Goal: Task Accomplishment & Management: Use online tool/utility

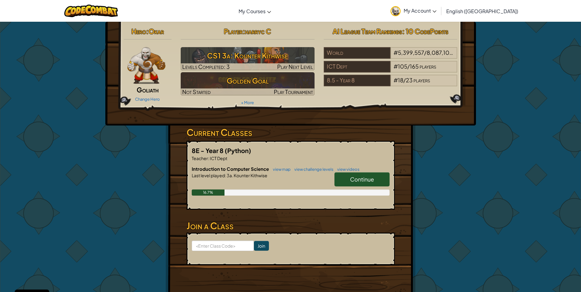
click at [363, 177] on span "Continue" at bounding box center [362, 179] width 24 height 7
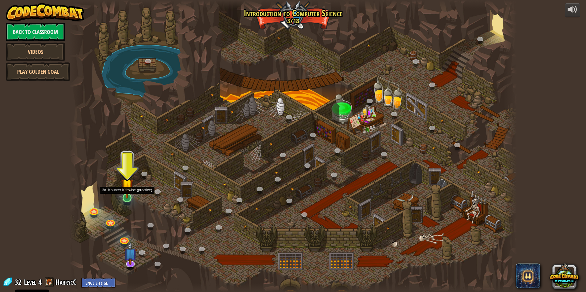
click at [122, 197] on img at bounding box center [127, 185] width 12 height 28
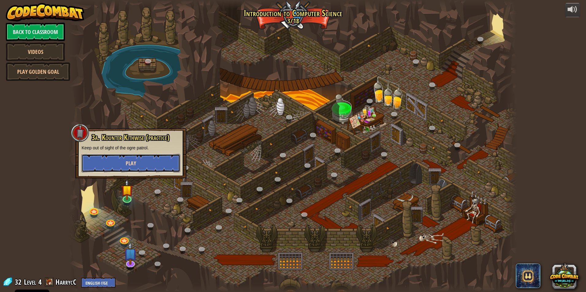
click at [129, 165] on span "Play" at bounding box center [131, 164] width 10 height 8
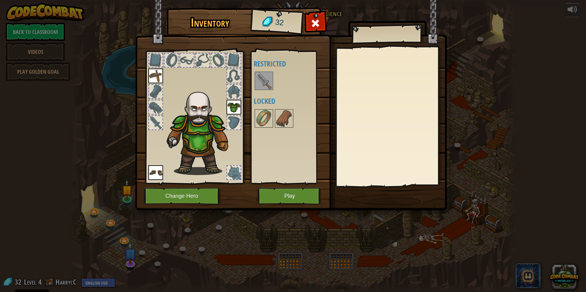
click at [238, 171] on div at bounding box center [233, 172] width 13 height 13
click at [235, 118] on div at bounding box center [233, 122] width 13 height 13
click at [261, 118] on img at bounding box center [263, 118] width 17 height 17
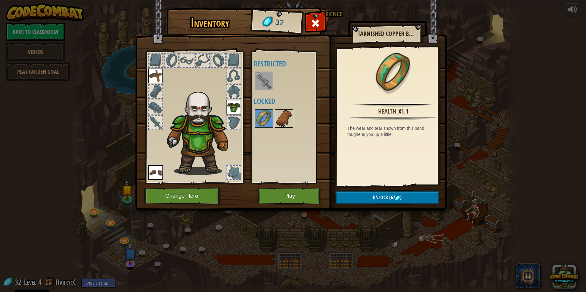
click at [281, 112] on img at bounding box center [283, 118] width 17 height 17
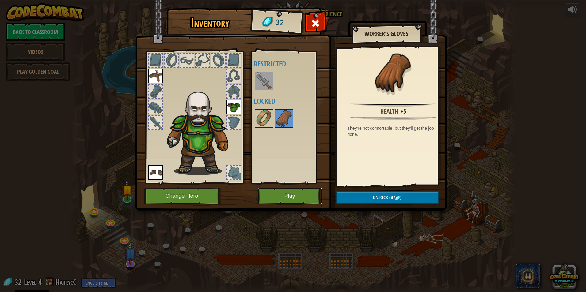
click at [301, 197] on button "Play" at bounding box center [290, 196] width 64 height 17
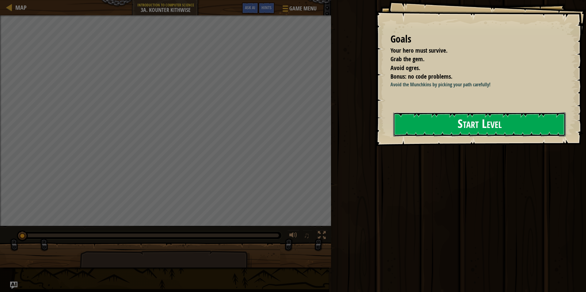
click at [455, 115] on button "Start Level" at bounding box center [479, 124] width 172 height 24
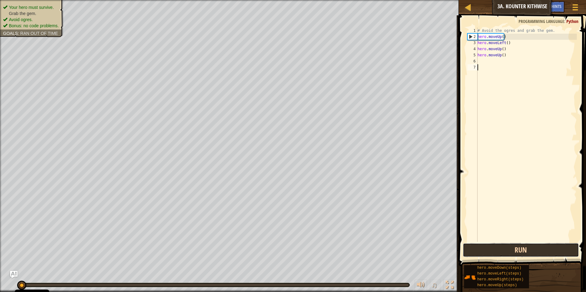
click at [498, 247] on button "Run" at bounding box center [520, 250] width 116 height 14
drag, startPoint x: 496, startPoint y: 256, endPoint x: 508, endPoint y: 246, distance: 15.6
click at [499, 256] on button "Running" at bounding box center [520, 250] width 116 height 14
click at [508, 246] on button "Running" at bounding box center [520, 250] width 116 height 14
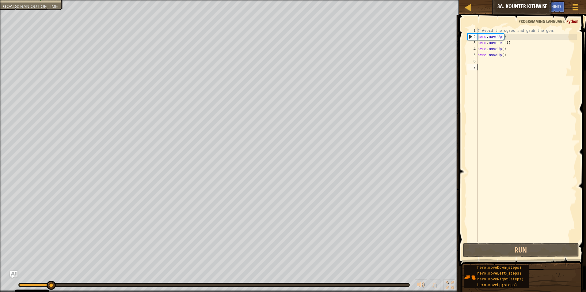
click at [505, 56] on div "# Avoid the ogres and grab the gem. hero . moveUp ( ) hero . moveLeft ( ) hero …" at bounding box center [526, 141] width 100 height 227
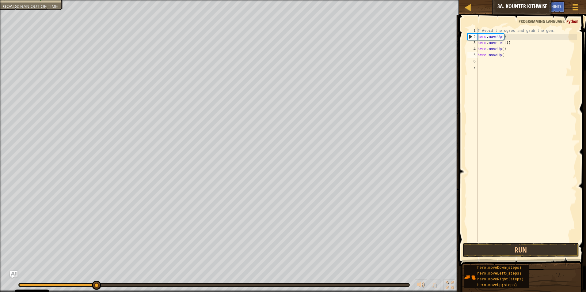
type textarea "h"
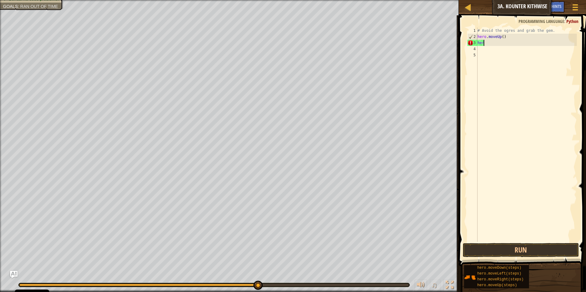
type textarea "h"
click at [508, 38] on div "# Avoid the ogres and grab the gem. hero . moveUp ( )" at bounding box center [526, 141] width 100 height 227
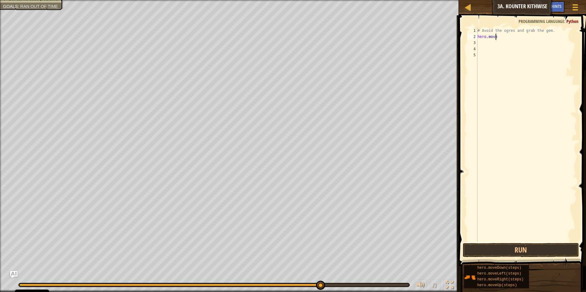
type textarea "h"
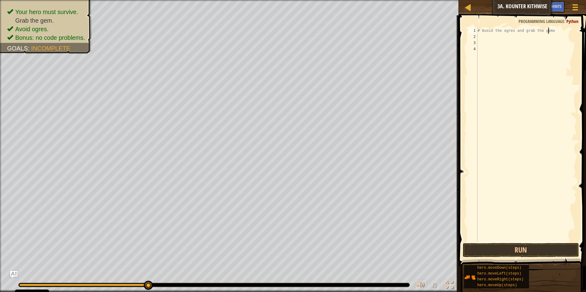
type textarea "# Avoid the ogres and grab the gem"
click at [532, 38] on div "# Avoid the ogres and grab the gem" at bounding box center [526, 141] width 100 height 227
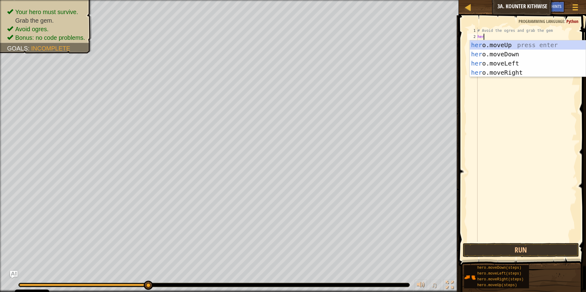
type textarea "hero"
click at [526, 55] on div "hero .moveUp press enter hero .moveDown press enter hero .moveLeft press enter …" at bounding box center [527, 67] width 116 height 55
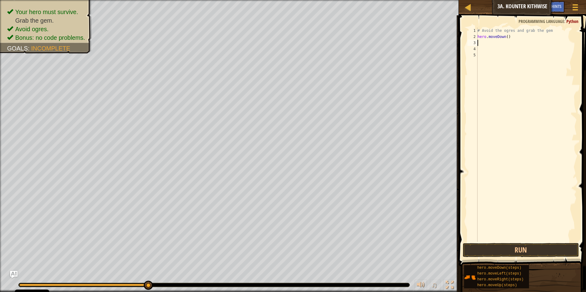
scroll to position [3, 0]
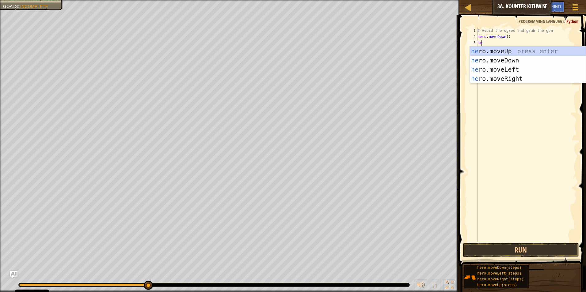
type textarea "hero"
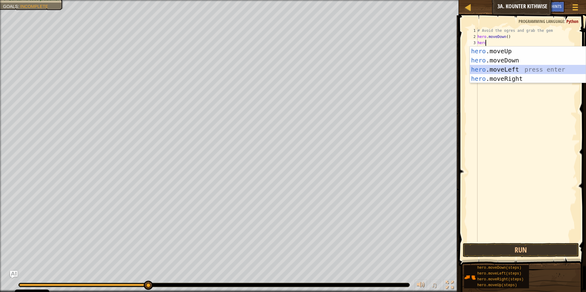
click at [524, 74] on div "hero .moveUp press enter hero .moveDown press enter hero .moveLeft press enter …" at bounding box center [527, 74] width 116 height 55
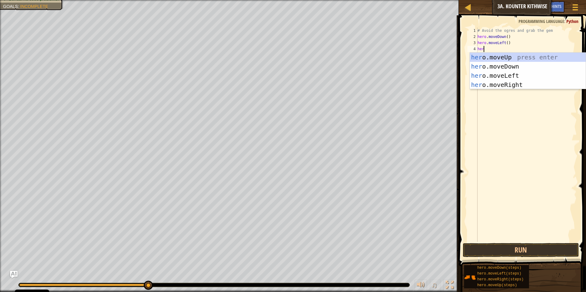
type textarea "hero"
click at [507, 58] on div "hero .moveUp press enter hero .moveDown press enter hero .moveLeft press enter …" at bounding box center [527, 80] width 116 height 55
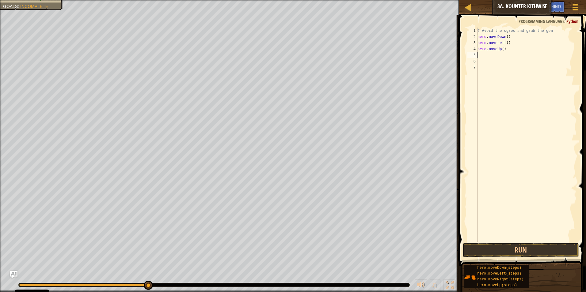
scroll to position [3, 0]
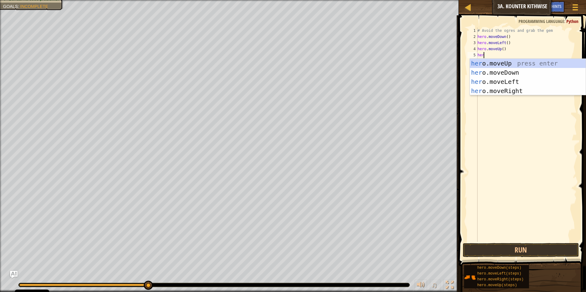
type textarea "hero"
click at [514, 60] on div "hero .moveUp press enter hero .moveDown press enter hero .moveLeft press enter …" at bounding box center [527, 86] width 116 height 55
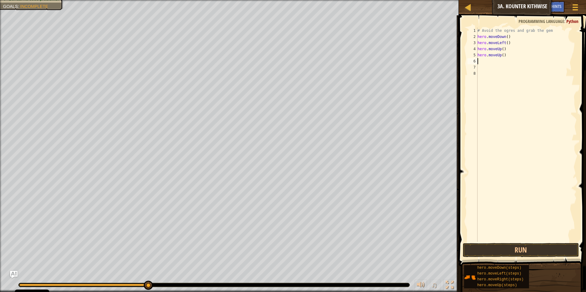
scroll to position [3, 0]
click at [515, 250] on div "1 2 3 4 5 6 7 8 # Avoid the ogres and grab the gem hero . moveDown ( ) hero . m…" at bounding box center [521, 152] width 129 height 269
click at [516, 250] on button "Run" at bounding box center [520, 250] width 116 height 14
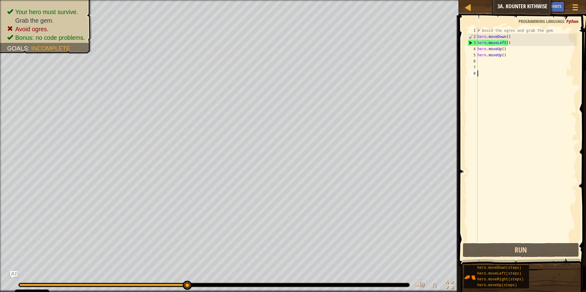
click at [502, 41] on div "# Avoid the ogres and grab the gem hero . moveDown ( ) hero . moveLeft ( ) hero…" at bounding box center [526, 141] width 100 height 227
click at [520, 42] on div "# Avoid the ogres and grab the gem hero . moveDown ( ) hero . moveLeft ( ) hero…" at bounding box center [526, 141] width 100 height 227
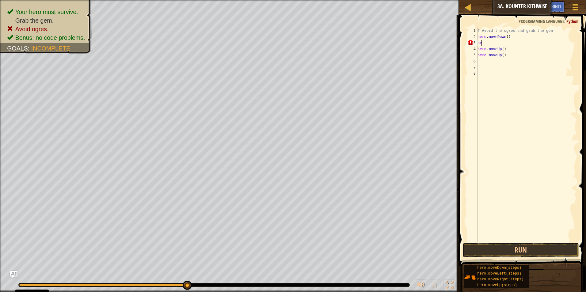
type textarea "h"
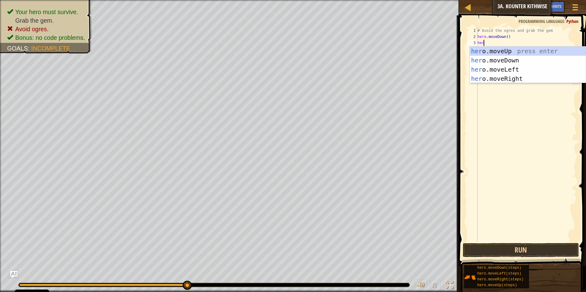
type textarea "hero"
click at [516, 78] on div "hero .moveUp press enter hero .moveDown press enter hero .moveLeft press enter …" at bounding box center [527, 74] width 116 height 55
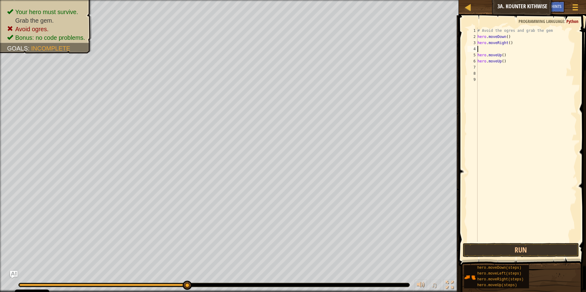
scroll to position [3, 0]
click at [525, 253] on button "Run" at bounding box center [520, 250] width 116 height 14
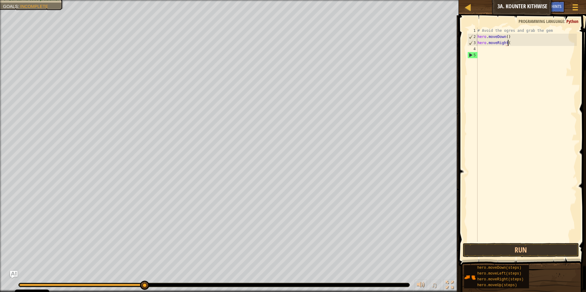
drag, startPoint x: 516, startPoint y: 65, endPoint x: 507, endPoint y: 42, distance: 25.3
click at [507, 42] on div "# Avoid the ogres and grab the gem hero . moveDown ( ) hero . moveRight (" at bounding box center [526, 141] width 100 height 227
type textarea "h"
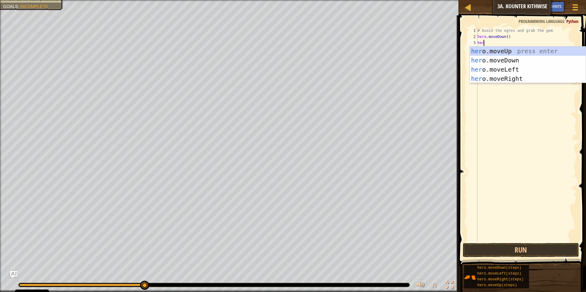
type textarea "hero"
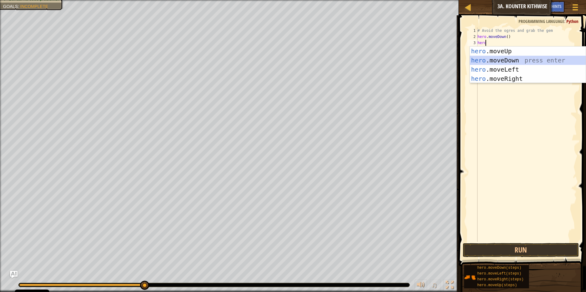
click at [499, 59] on div "hero .moveUp press enter hero .moveDown press enter hero .moveLeft press enter …" at bounding box center [527, 74] width 116 height 55
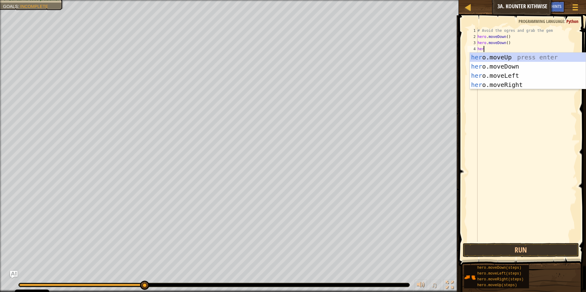
type textarea "hero"
click at [515, 81] on div "hero .moveUp press enter hero .moveDown press enter hero .moveLeft press enter …" at bounding box center [527, 80] width 116 height 55
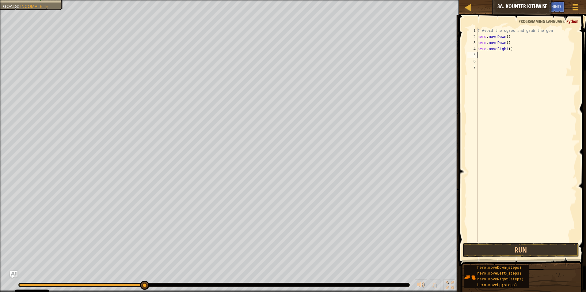
scroll to position [3, 0]
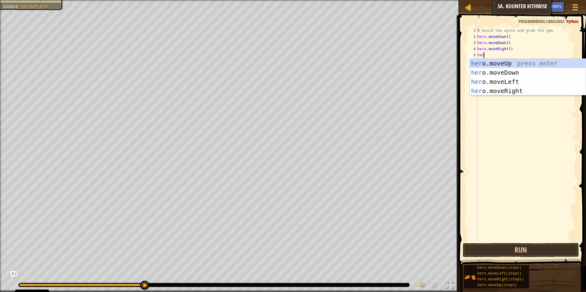
type textarea "hero"
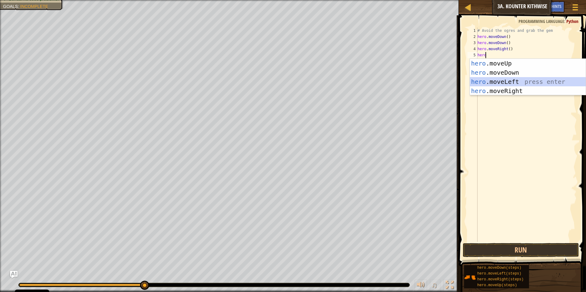
click at [524, 80] on div "hero .moveUp press enter hero .moveDown press enter hero .moveLeft press enter …" at bounding box center [527, 86] width 116 height 55
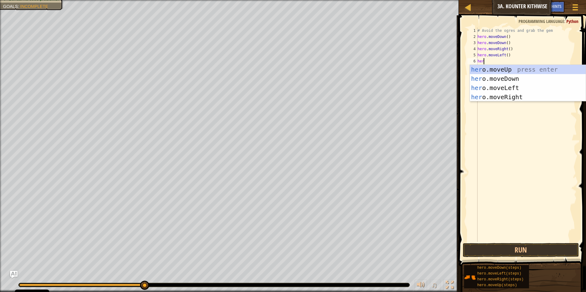
type textarea "hero"
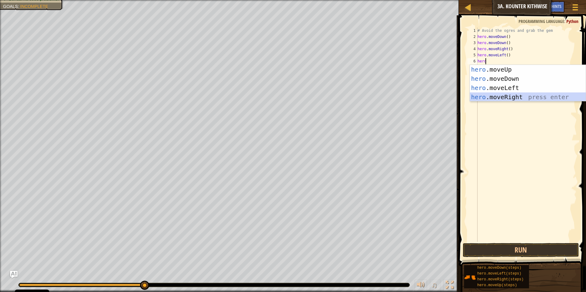
click at [523, 96] on div "hero .moveUp press enter hero .moveDown press enter hero .moveLeft press enter …" at bounding box center [527, 92] width 116 height 55
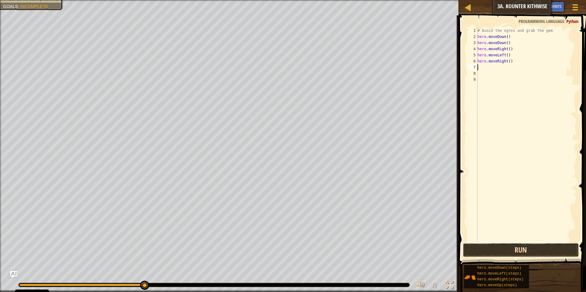
click at [549, 252] on button "Run" at bounding box center [520, 250] width 116 height 14
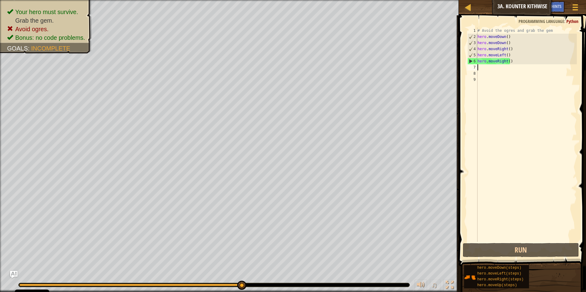
click at [512, 56] on div "# Avoid the ogres and grab the gem hero . moveDown ( ) hero . moveDown ( ) hero…" at bounding box center [526, 141] width 100 height 227
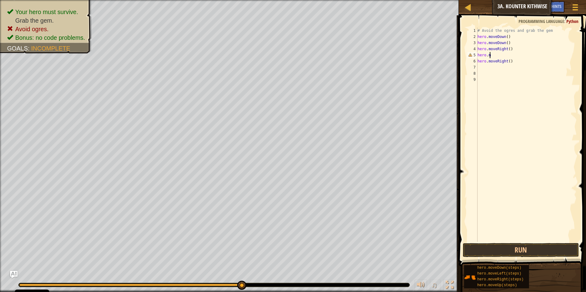
type textarea "h"
click at [518, 68] on div "# Avoid the ogres and grab the gem hero . moveDown ( ) hero . moveDown ( ) hero…" at bounding box center [526, 141] width 100 height 227
click at [498, 253] on button "Run" at bounding box center [520, 250] width 116 height 14
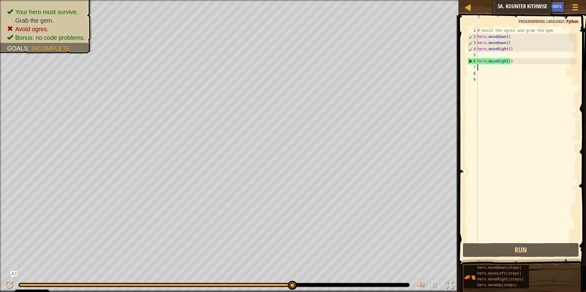
type textarea "l"
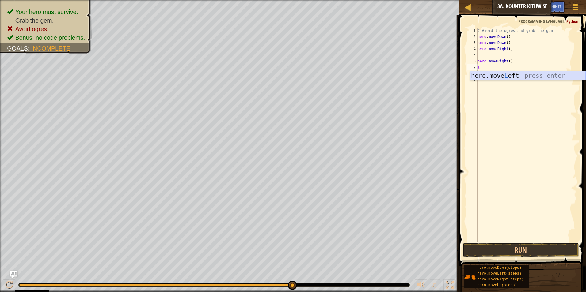
drag, startPoint x: 539, startPoint y: 73, endPoint x: 499, endPoint y: 241, distance: 172.1
click at [538, 76] on div "hero.move L eft press enter" at bounding box center [527, 85] width 116 height 28
click at [529, 254] on button "Run" at bounding box center [520, 250] width 116 height 14
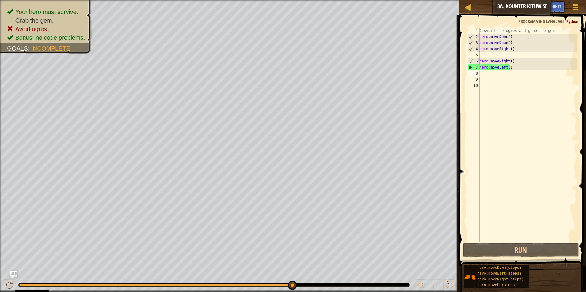
click at [519, 67] on div "# Avoid the ogres and grab the gem hero . moveDown ( ) hero . moveDown ( ) hero…" at bounding box center [527, 141] width 99 height 227
type textarea "h"
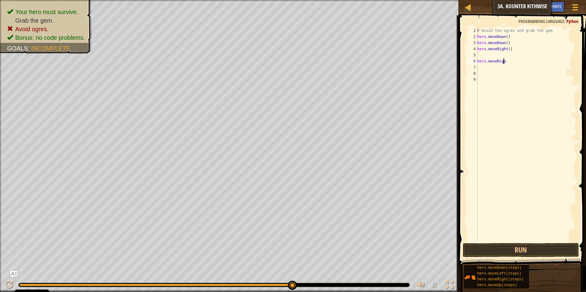
scroll to position [3, 2]
type textarea "hero.moveRight"
click at [555, 66] on div "hero.moveRight press enter" at bounding box center [527, 79] width 116 height 28
type textarea "up"
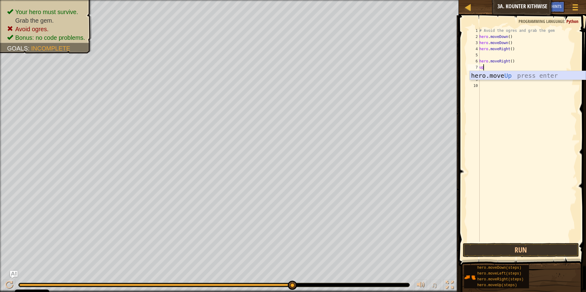
click at [481, 73] on div "hero.move Up press enter" at bounding box center [527, 85] width 116 height 28
click at [511, 253] on button "Run" at bounding box center [520, 250] width 116 height 14
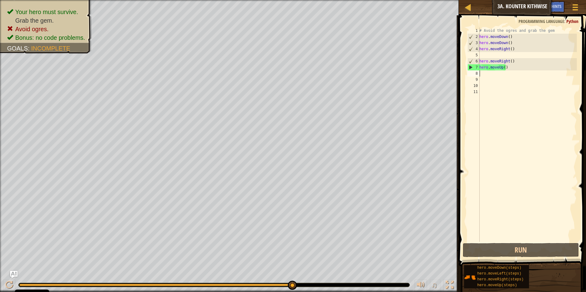
click at [522, 71] on div "# Avoid the ogres and grab the gem hero . moveDown ( ) hero . moveDown ( ) hero…" at bounding box center [527, 141] width 99 height 227
click at [522, 69] on div "# Avoid the ogres and grab the gem hero . moveDown ( ) hero . moveDown ( ) hero…" at bounding box center [527, 141] width 99 height 227
type textarea "h"
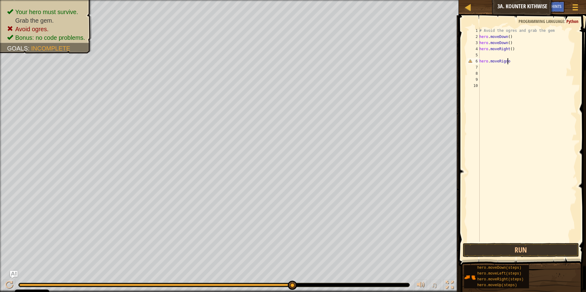
scroll to position [3, 2]
type textarea "hero.moveRigh"
click at [515, 68] on div "hero.moveRigh t press enter" at bounding box center [527, 79] width 116 height 28
click at [498, 66] on div "# Avoid the ogres and grab the gem hero . moveDown ( ) hero . moveDown ( ) hero…" at bounding box center [527, 141] width 99 height 227
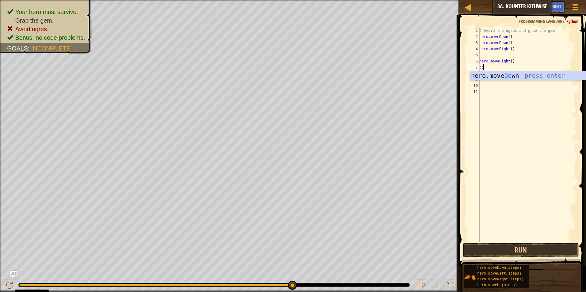
type textarea "dow"
click at [548, 75] on div "hero.move Dow n press enter" at bounding box center [527, 85] width 116 height 28
click at [530, 250] on button "Run" at bounding box center [520, 250] width 116 height 14
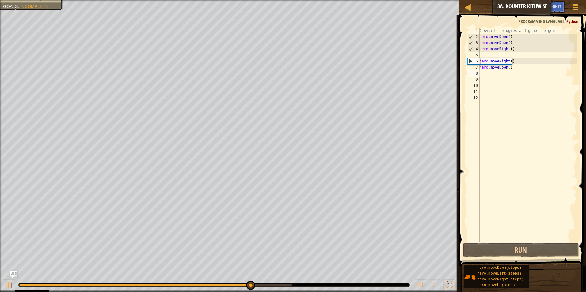
click at [519, 66] on div "# Avoid the ogres and grab the gem hero . moveDown ( ) hero . moveDown ( ) hero…" at bounding box center [527, 141] width 99 height 227
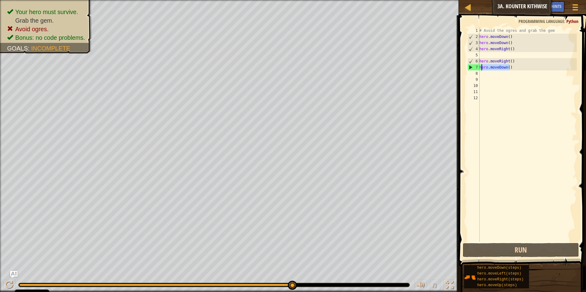
type textarea "h"
drag, startPoint x: 519, startPoint y: 66, endPoint x: 482, endPoint y: 66, distance: 37.4
click at [482, 66] on div "# Avoid the ogres and grab the gem hero . moveDown ( ) hero . moveDown ( ) hero…" at bounding box center [527, 141] width 99 height 227
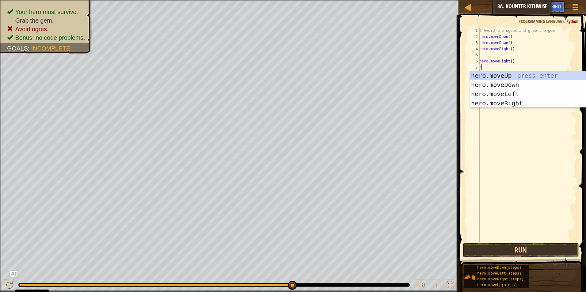
type textarea "ri"
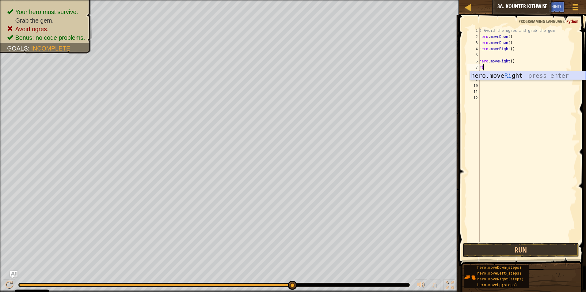
drag, startPoint x: 552, startPoint y: 74, endPoint x: 552, endPoint y: 118, distance: 43.8
click at [552, 79] on div "hero.move Ri ght press enter" at bounding box center [527, 85] width 116 height 28
drag, startPoint x: 527, startPoint y: 246, endPoint x: 523, endPoint y: 246, distance: 4.6
click at [526, 246] on button "Run" at bounding box center [520, 250] width 116 height 14
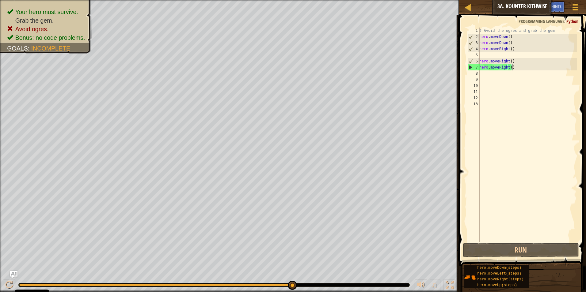
click at [512, 69] on div "# Avoid the ogres and grab the gem hero . moveDown ( ) hero . moveDown ( ) hero…" at bounding box center [527, 141] width 99 height 227
drag, startPoint x: 512, startPoint y: 69, endPoint x: 483, endPoint y: 71, distance: 29.2
click at [483, 71] on div "# Avoid the ogres and grab the gem hero . moveDown ( ) hero . moveDown ( ) hero…" at bounding box center [527, 141] width 99 height 227
type textarea "h"
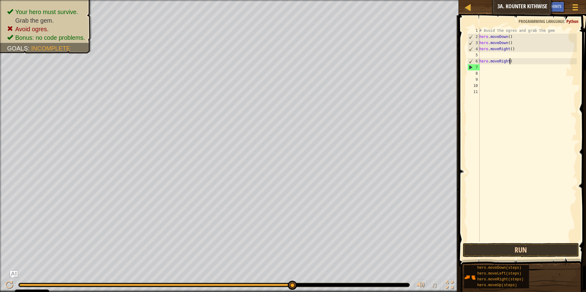
type textarea "[DOMAIN_NAME]"
click at [522, 252] on button "Run" at bounding box center [520, 250] width 116 height 14
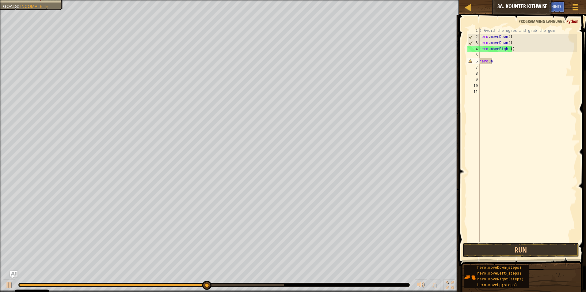
type textarea "h"
click at [474, 255] on button "Run" at bounding box center [520, 250] width 116 height 14
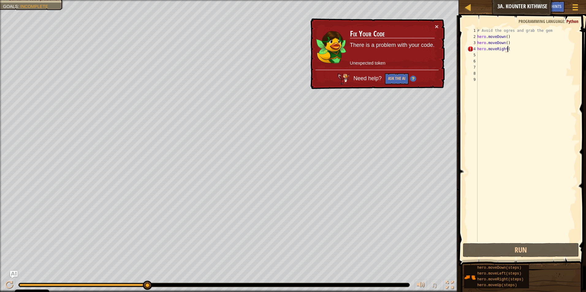
type textarea "hero.moveRight(r"
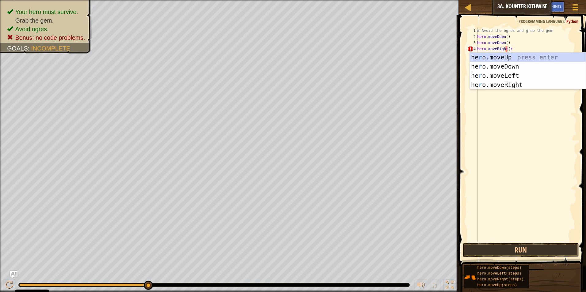
scroll to position [3, 2]
click at [519, 81] on div "he r o.moveUp press enter he r o.moveDown press enter he r o.moveLeft press ent…" at bounding box center [527, 80] width 116 height 55
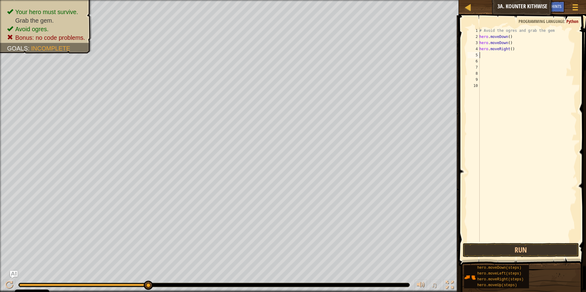
scroll to position [3, 0]
click at [516, 248] on button "Run" at bounding box center [520, 250] width 116 height 14
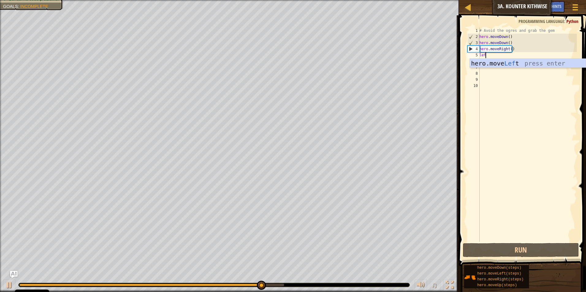
type textarea "left"
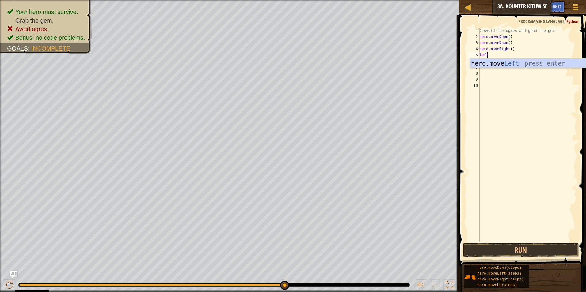
click at [533, 61] on div "hero.move Left press enter" at bounding box center [527, 73] width 116 height 28
type textarea "u"
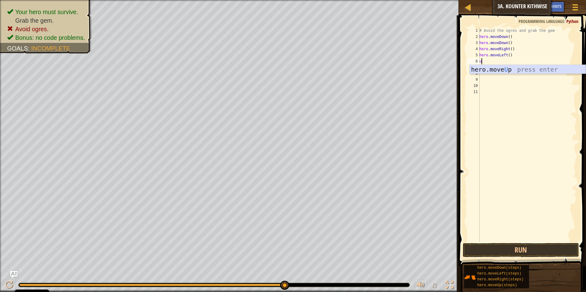
click at [531, 71] on div "hero.move U p press enter" at bounding box center [527, 79] width 116 height 28
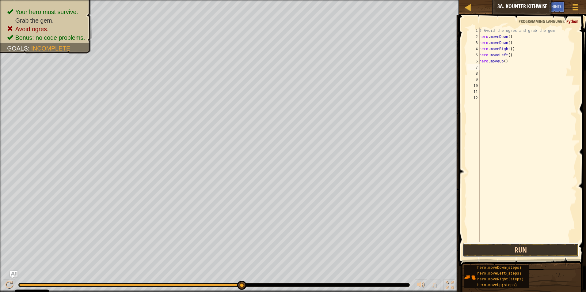
click at [525, 253] on button "Run" at bounding box center [520, 250] width 116 height 14
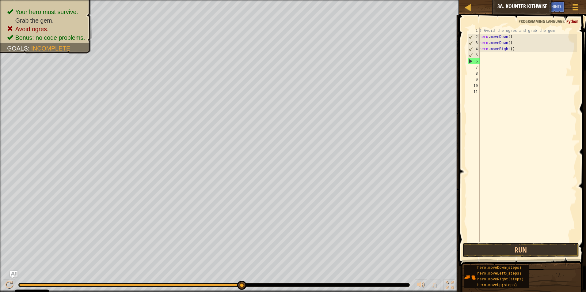
drag, startPoint x: 531, startPoint y: 61, endPoint x: 480, endPoint y: 55, distance: 52.0
click at [480, 55] on div "# Avoid the ogres and grab the gem hero . moveDown ( ) hero . moveDown ( ) hero…" at bounding box center [527, 141] width 99 height 227
type textarea "hero.moveRight()"
click at [535, 255] on button "Run" at bounding box center [520, 250] width 116 height 14
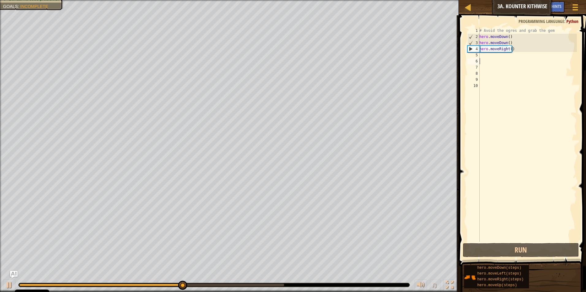
click at [496, 59] on div "# Avoid the ogres and grab the gem hero . moveDown ( ) hero . moveDown ( ) hero…" at bounding box center [527, 141] width 99 height 227
click at [500, 53] on div "# Avoid the ogres and grab the gem hero . moveDown ( ) hero . moveDown ( ) hero…" at bounding box center [527, 141] width 99 height 227
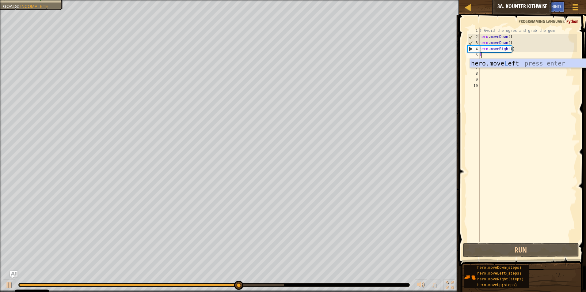
type textarea "le"
click at [515, 69] on div "# Avoid the ogres and grab the gem hero . moveDown ( ) hero . moveDown ( ) hero…" at bounding box center [527, 141] width 99 height 227
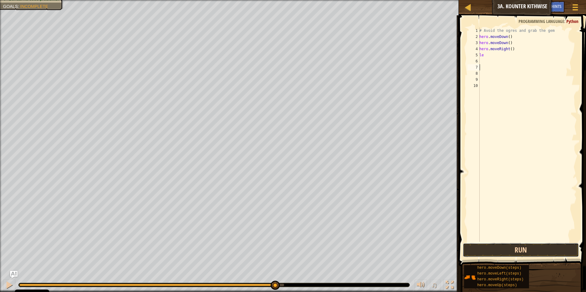
click at [497, 245] on button "Run" at bounding box center [520, 250] width 116 height 14
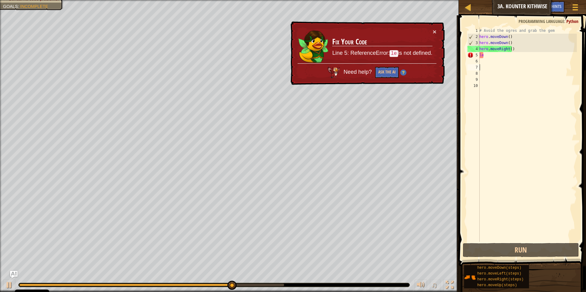
click at [499, 56] on div "# Avoid the ogres and grab the gem hero . moveDown ( ) hero . moveDown ( ) hero…" at bounding box center [527, 141] width 99 height 227
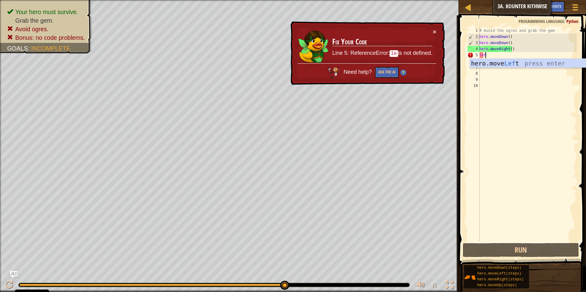
type textarea "left"
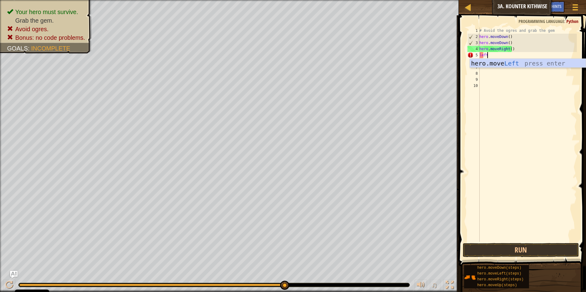
click at [501, 60] on div "hero.move Left press enter" at bounding box center [527, 73] width 116 height 28
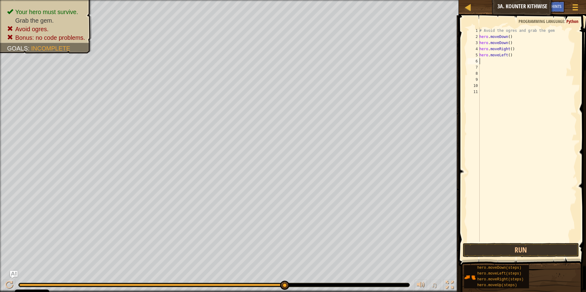
click at [530, 242] on span at bounding box center [523, 132] width 132 height 269
click at [528, 246] on button "Run" at bounding box center [520, 250] width 116 height 14
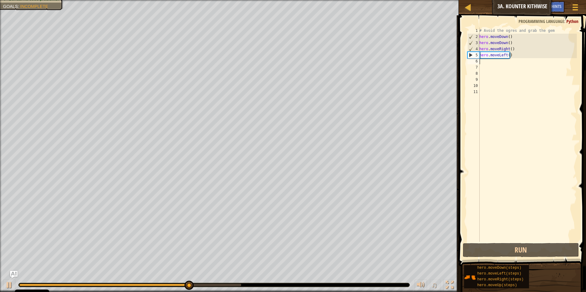
click at [512, 58] on div "# Avoid the ogres and grab the gem hero . moveDown ( ) hero . moveDown ( ) hero…" at bounding box center [527, 141] width 99 height 227
click at [520, 55] on div "# Avoid the ogres and grab the gem hero . moveDown ( ) hero . moveDown ( ) hero…" at bounding box center [527, 141] width 99 height 227
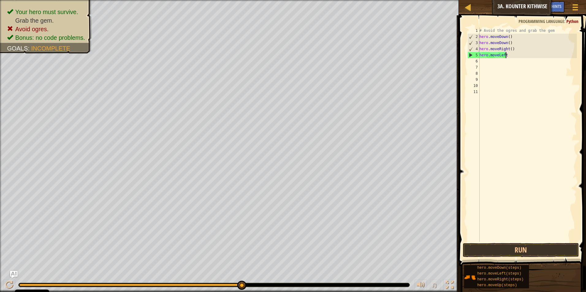
type textarea "h"
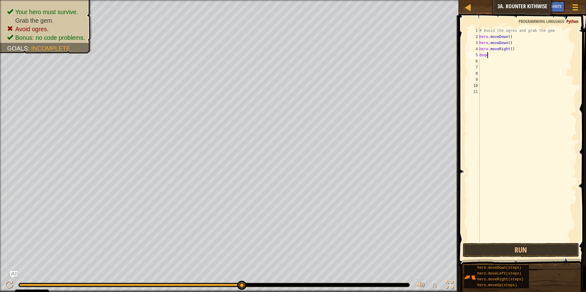
scroll to position [3, 0]
type textarea "dow"
drag, startPoint x: 554, startPoint y: 62, endPoint x: 516, endPoint y: 55, distance: 37.9
click at [553, 61] on div "hero.move Dow n press enter" at bounding box center [527, 73] width 116 height 28
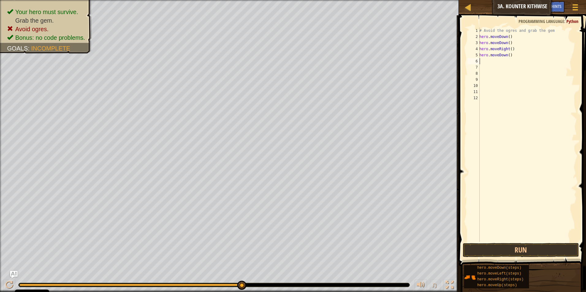
type textarea "l"
click at [495, 69] on div "hero.move L eft press enter" at bounding box center [527, 79] width 116 height 28
click at [507, 245] on button "Run" at bounding box center [520, 250] width 116 height 14
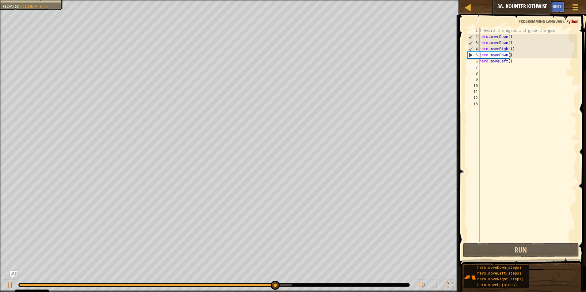
click at [516, 61] on div "# Avoid the ogres and grab the gem hero . moveDown ( ) hero . moveDown ( ) hero…" at bounding box center [527, 141] width 99 height 227
type textarea "hero.moveLeft()"
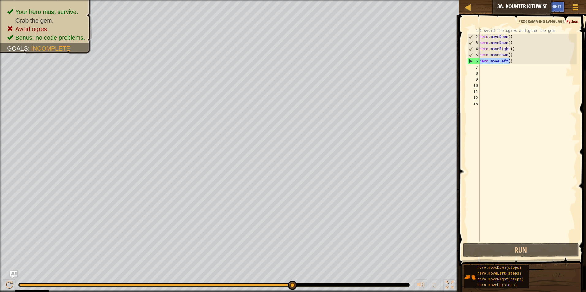
drag, startPoint x: 516, startPoint y: 61, endPoint x: 464, endPoint y: 60, distance: 52.1
click at [464, 60] on div "1 2 3 4 5 6 7 8 9 10 11 12 13 # Avoid the ogres and grab the gem hero . moveDow…" at bounding box center [521, 152] width 129 height 269
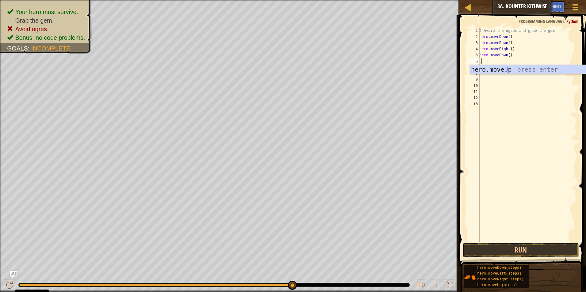
type textarea "up"
click at [503, 72] on div "hero.move Up press enter" at bounding box center [527, 79] width 116 height 28
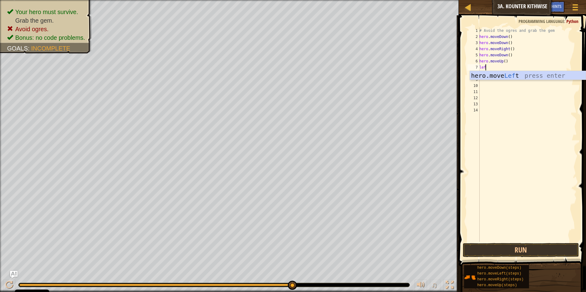
type textarea "left"
click at [548, 70] on div "# Avoid the ogres and grab the gem hero . moveDown ( ) hero . moveDown ( ) hero…" at bounding box center [527, 141] width 99 height 227
click at [544, 249] on button "Run" at bounding box center [520, 250] width 116 height 14
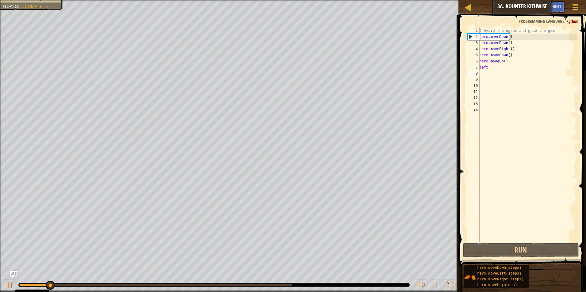
click at [490, 62] on div "# Avoid the ogres and grab the gem hero . moveDown ( ) hero . moveDown ( ) hero…" at bounding box center [527, 141] width 99 height 227
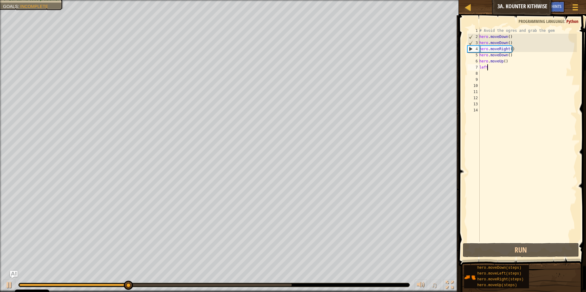
click at [490, 67] on div "# Avoid the ogres and grab the gem hero . moveDown ( ) hero . moveDown ( ) hero…" at bounding box center [527, 141] width 99 height 227
click at [489, 69] on div "# Avoid the ogres and grab the gem hero . moveDown ( ) hero . moveDown ( ) hero…" at bounding box center [527, 141] width 99 height 227
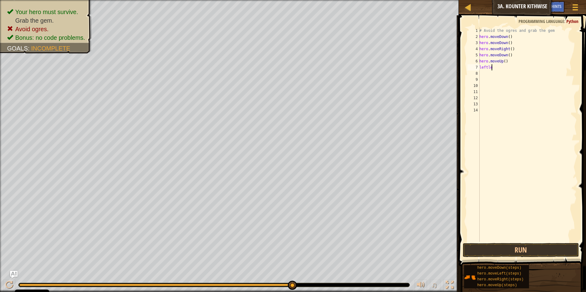
scroll to position [3, 1]
type textarea "l"
type textarea "left"
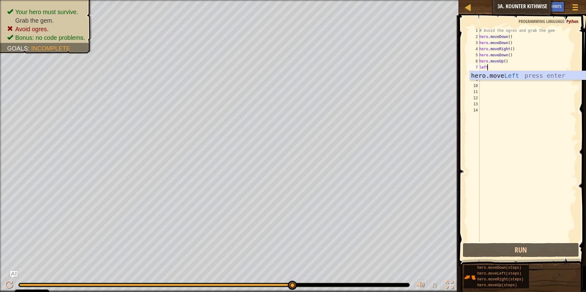
scroll to position [3, 0]
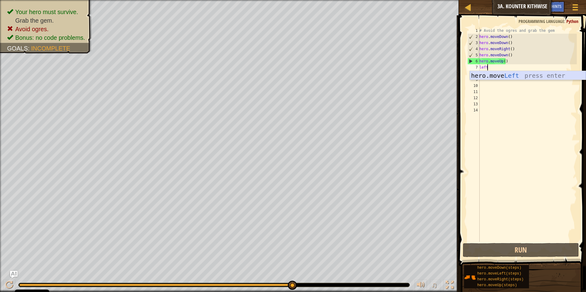
click at [528, 78] on div "hero.move Left press enter" at bounding box center [527, 85] width 116 height 28
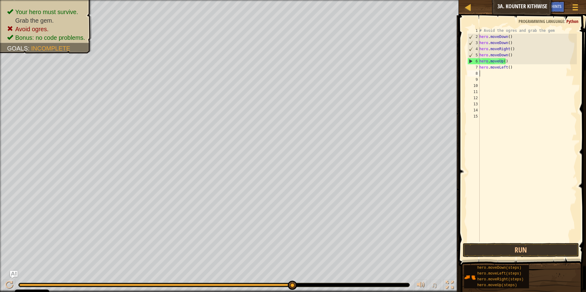
scroll to position [3, 0]
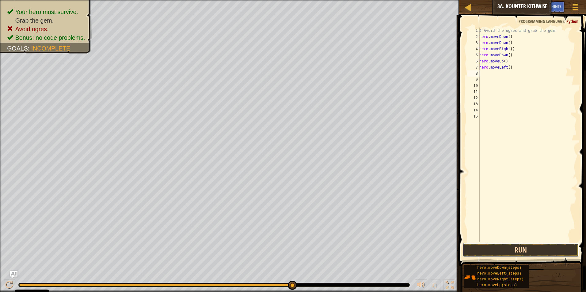
drag, startPoint x: 559, startPoint y: 249, endPoint x: 562, endPoint y: 250, distance: 3.4
click at [559, 249] on button "Run" at bounding box center [520, 250] width 116 height 14
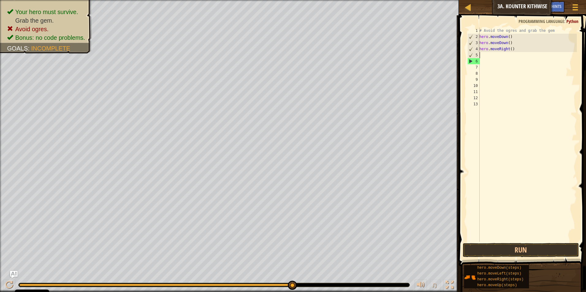
drag, startPoint x: 518, startPoint y: 67, endPoint x: 477, endPoint y: 57, distance: 41.4
click at [477, 57] on div "1 2 3 4 5 6 7 8 9 10 11 12 13 # Avoid the ogres and grab the gem hero . moveDow…" at bounding box center [521, 135] width 111 height 214
click at [487, 257] on button "Run" at bounding box center [520, 250] width 116 height 14
click at [519, 252] on button "Run" at bounding box center [520, 250] width 116 height 14
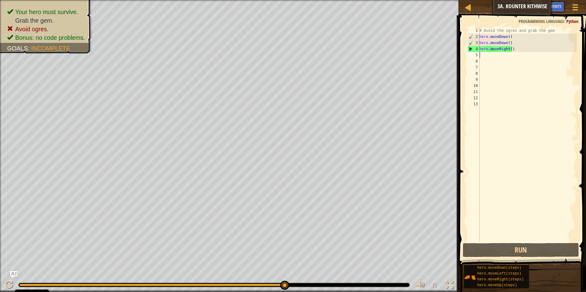
type textarea "h"
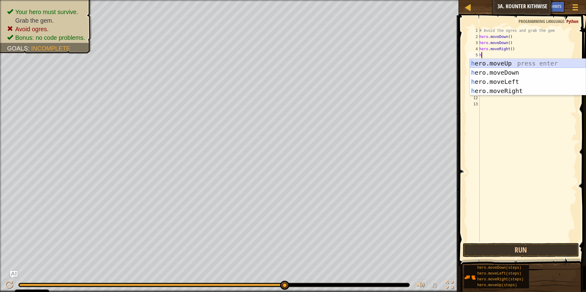
click at [507, 64] on div "h ero.moveUp press enter h ero.moveDown press enter h ero.moveLeft press enter …" at bounding box center [527, 86] width 116 height 55
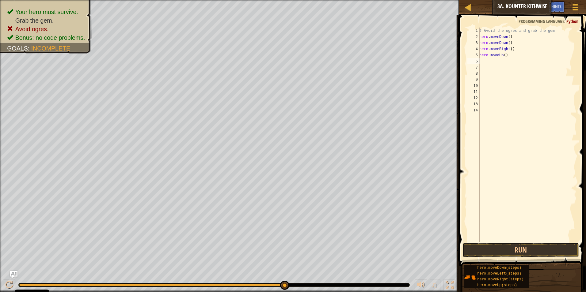
type textarea "h"
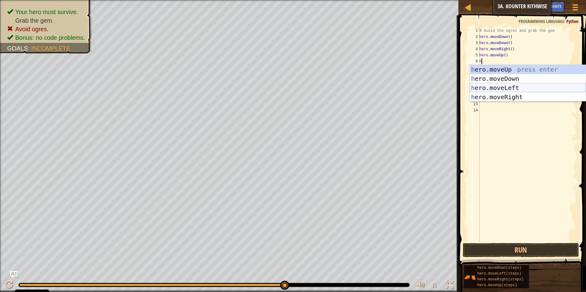
click at [528, 90] on div "h ero.moveUp press enter h ero.moveDown press enter h ero.moveLeft press enter …" at bounding box center [527, 92] width 116 height 55
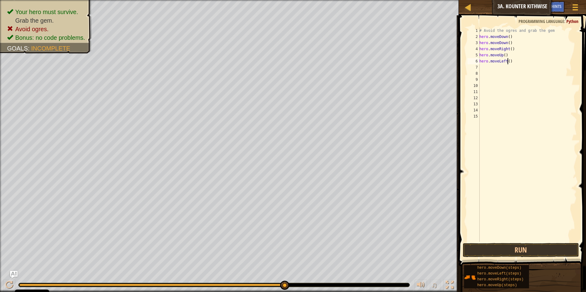
click at [506, 61] on div "# Avoid the ogres and grab the gem hero . moveDown ( ) hero . moveDown ( ) hero…" at bounding box center [527, 141] width 99 height 227
click at [527, 245] on button "Run" at bounding box center [520, 250] width 116 height 14
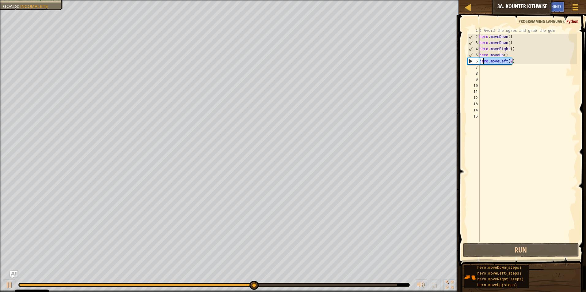
drag, startPoint x: 537, startPoint y: 58, endPoint x: 482, endPoint y: 61, distance: 55.2
click at [482, 61] on div "# Avoid the ogres and grab the gem hero . moveDown ( ) hero . moveDown ( ) hero…" at bounding box center [527, 141] width 99 height 227
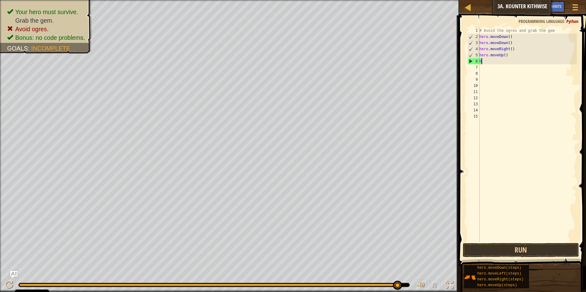
type textarea "hh"
click at [496, 69] on div "h ero.moveRig h t press enter" at bounding box center [527, 79] width 116 height 28
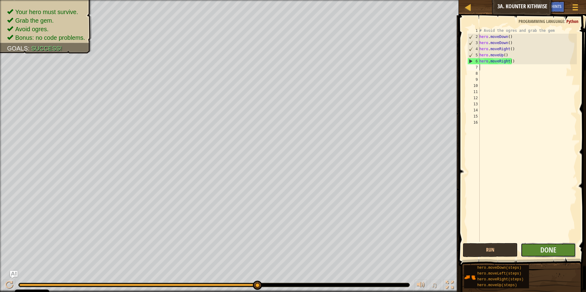
click at [524, 249] on button "Done" at bounding box center [547, 250] width 55 height 14
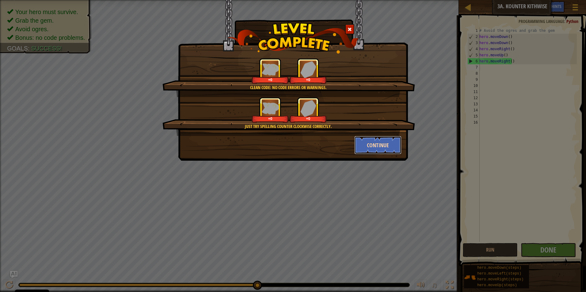
click at [386, 150] on button "Continue" at bounding box center [377, 145] width 47 height 18
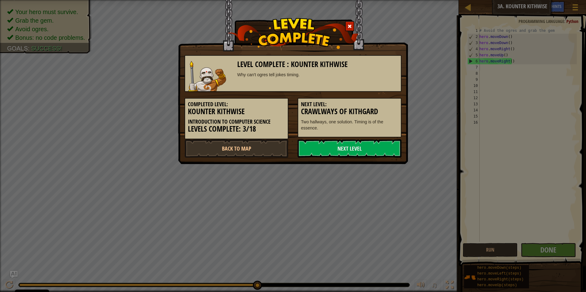
drag, startPoint x: 386, startPoint y: 150, endPoint x: 387, endPoint y: 135, distance: 15.7
click at [387, 134] on div "Next Level: Crawlways of Kithgard Two hallways, one solution. Timing is of the …" at bounding box center [349, 118] width 104 height 40
click at [387, 140] on link "Next Level" at bounding box center [349, 148] width 104 height 18
drag, startPoint x: 393, startPoint y: 145, endPoint x: 397, endPoint y: 147, distance: 4.5
click at [396, 147] on link "Next Level" at bounding box center [349, 148] width 104 height 18
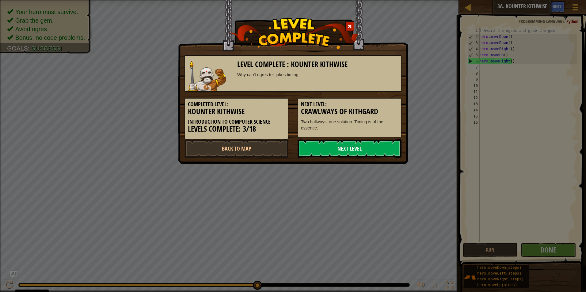
click at [387, 155] on link "Next Level" at bounding box center [349, 148] width 104 height 18
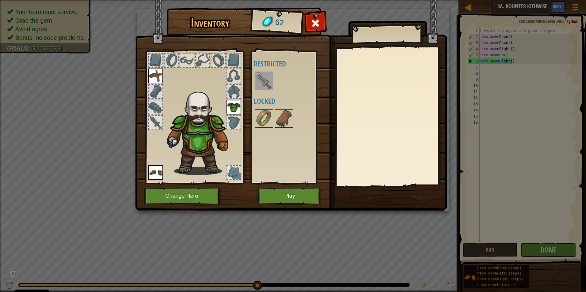
click at [263, 77] on img at bounding box center [263, 80] width 17 height 17
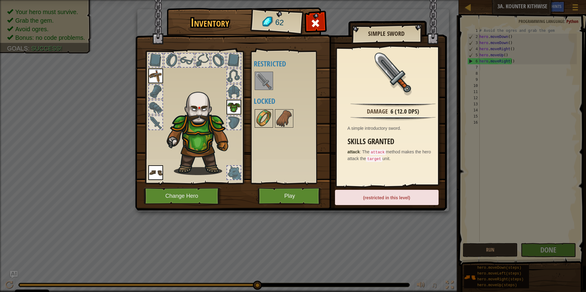
click at [265, 123] on img at bounding box center [263, 118] width 17 height 17
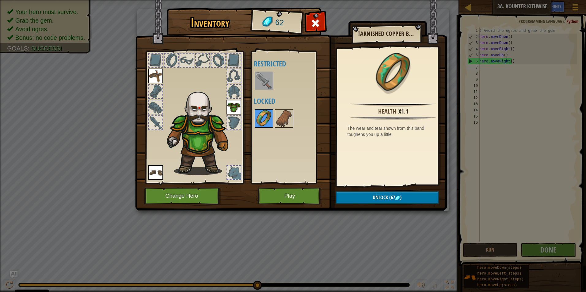
drag, startPoint x: 259, startPoint y: 115, endPoint x: 269, endPoint y: 113, distance: 10.0
click at [262, 114] on img at bounding box center [263, 118] width 17 height 17
click at [275, 113] on img at bounding box center [283, 118] width 17 height 17
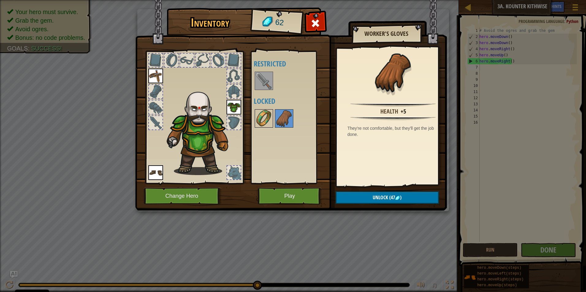
click at [267, 109] on div "Available Equip Equip Equip (double-click to equip) Restricted Locked" at bounding box center [292, 118] width 77 height 128
click at [268, 112] on img at bounding box center [263, 118] width 17 height 17
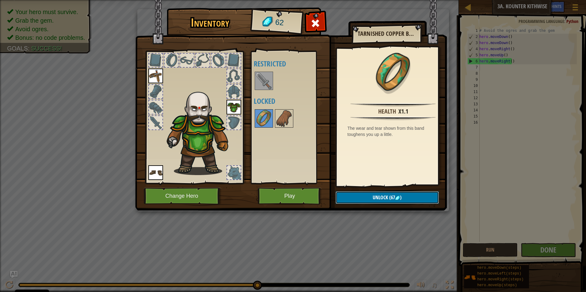
click at [425, 196] on button "Unlock (67 )" at bounding box center [386, 197] width 103 height 13
click at [287, 123] on img at bounding box center [283, 118] width 17 height 17
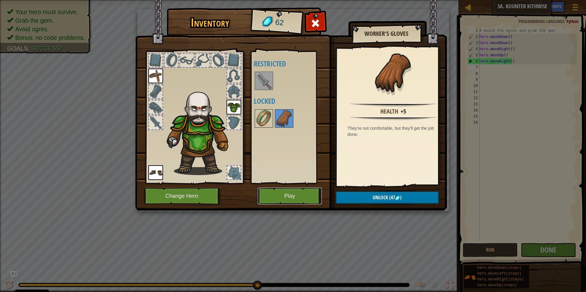
drag, startPoint x: 314, startPoint y: 204, endPoint x: 309, endPoint y: 203, distance: 5.2
click at [309, 203] on button "Play" at bounding box center [290, 196] width 64 height 17
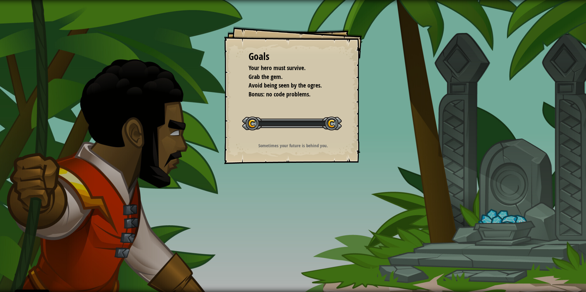
click at [297, 196] on div "Goals Your hero must survive. Grab the gem. Avoid being seen by the ogres. Bonu…" at bounding box center [293, 146] width 586 height 292
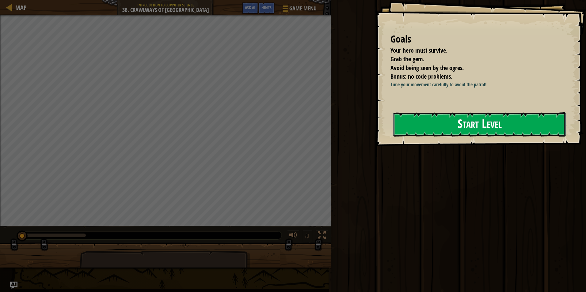
click at [505, 133] on button "Start Level" at bounding box center [479, 124] width 172 height 24
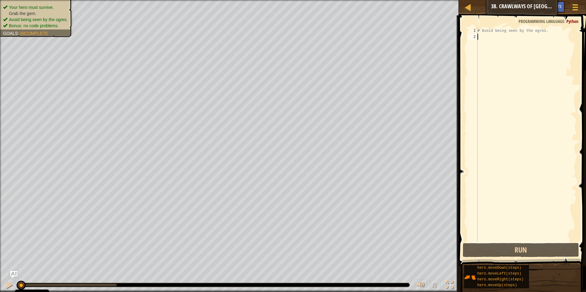
type textarea "u"
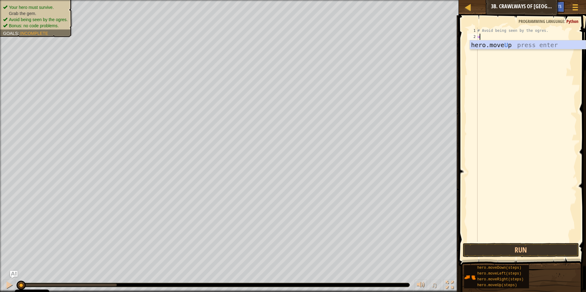
scroll to position [3, 0]
click at [554, 46] on div "hero.move U p press enter" at bounding box center [527, 54] width 116 height 28
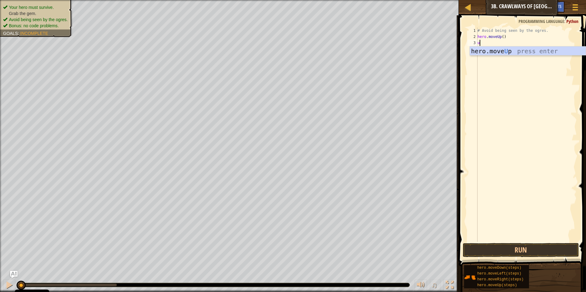
type textarea "up"
click at [548, 51] on div "hero.move Up press enter" at bounding box center [527, 61] width 116 height 28
click at [521, 244] on button "Run" at bounding box center [520, 250] width 116 height 14
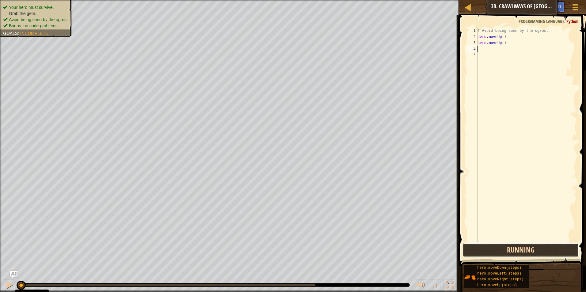
click at [512, 248] on button "Running" at bounding box center [520, 250] width 116 height 14
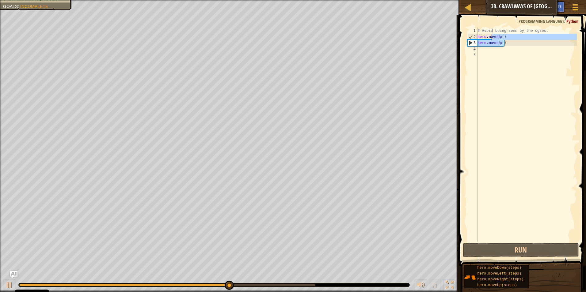
drag, startPoint x: 514, startPoint y: 42, endPoint x: 482, endPoint y: 28, distance: 34.3
click at [477, 29] on div "1 2 3 4 5 # Avoid being seen by the ogres. hero . moveUp ( ) hero . moveUp ( ) …" at bounding box center [521, 135] width 111 height 214
click at [504, 37] on div "# Avoid being seen by the ogres. hero . moveUp ( ) hero . moveUp ( )" at bounding box center [526, 135] width 100 height 214
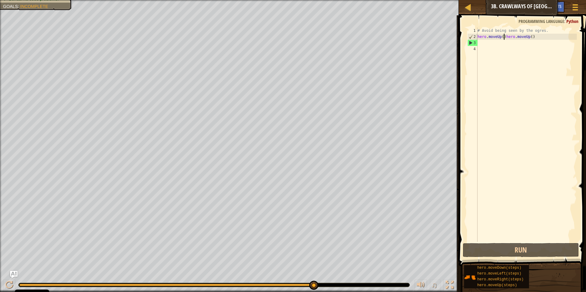
drag, startPoint x: 507, startPoint y: 36, endPoint x: 484, endPoint y: 41, distance: 24.1
click at [483, 42] on div "# Avoid being seen by the ogres. hero . moveUp ( ) hero . moveUp ( )" at bounding box center [526, 141] width 100 height 227
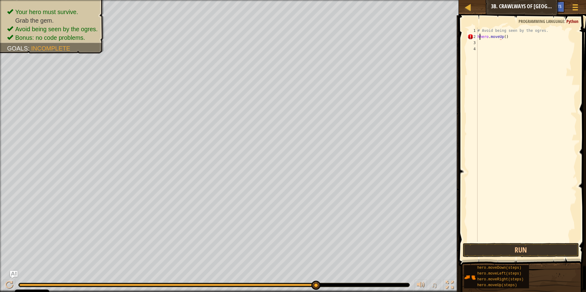
click at [506, 39] on div "# Avoid being seen by the ogres. hhero . moveUp ( )" at bounding box center [526, 141] width 100 height 227
type textarea "h"
type textarea "# Avoid being seen by the ogres"
click at [496, 35] on div "# Avoid being seen by the ogres" at bounding box center [526, 141] width 100 height 227
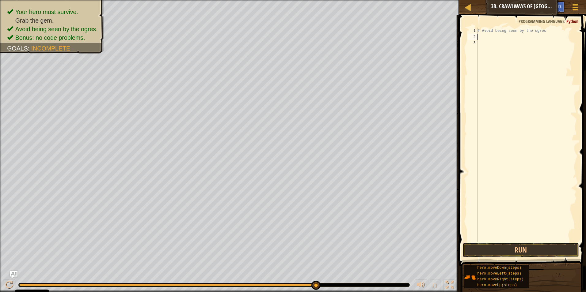
scroll to position [3, 0]
type textarea "lef"
click at [528, 44] on div "hero.move Lef t press enter" at bounding box center [527, 54] width 116 height 28
click at [537, 255] on button "Run" at bounding box center [520, 250] width 116 height 14
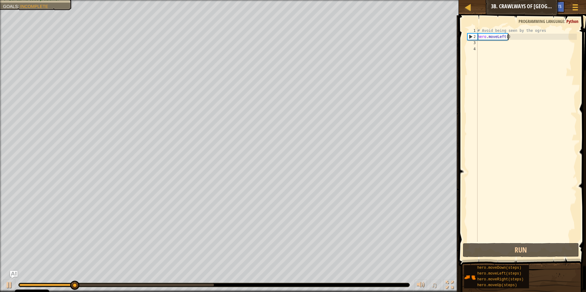
click at [518, 37] on div "# Avoid being seen by the ogres hero . moveLeft ( )" at bounding box center [526, 141] width 100 height 227
click at [440, 41] on div "Map Introduction to Computer Science 3b. Crawlways of Kithgard Game Menu Done H…" at bounding box center [293, 146] width 586 height 292
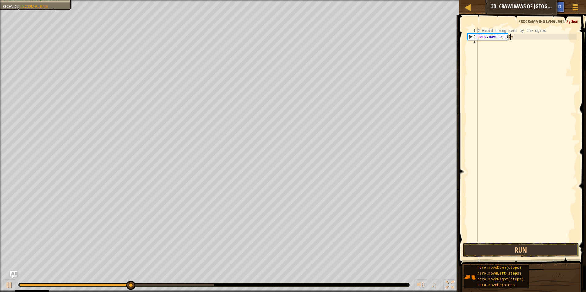
scroll to position [3, 2]
type textarea "h"
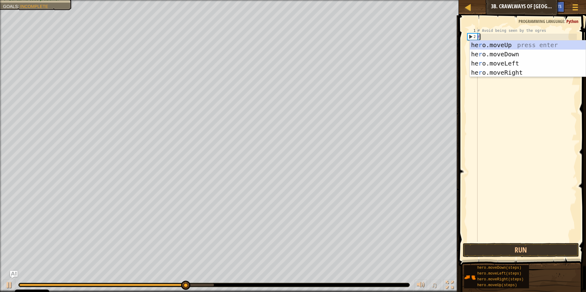
type textarea "ri"
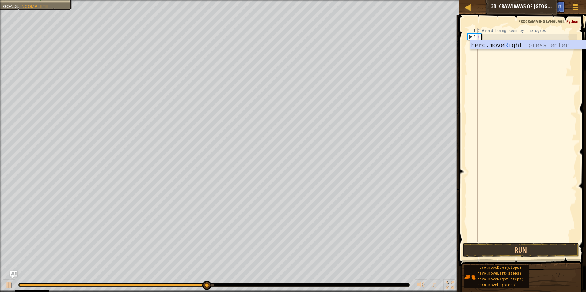
click at [531, 45] on div "hero.move Ri ght press enter" at bounding box center [527, 54] width 116 height 28
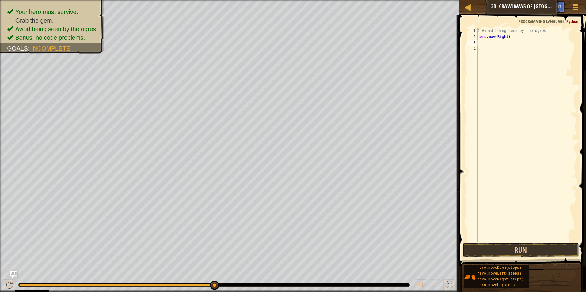
click at [492, 44] on div "# Avoid being seen by the ogres hero . moveRight ( )" at bounding box center [526, 141] width 100 height 227
type textarea "u"
click at [500, 48] on div "hero.move U p press enter" at bounding box center [527, 61] width 116 height 28
click at [530, 253] on button "Run" at bounding box center [520, 250] width 116 height 14
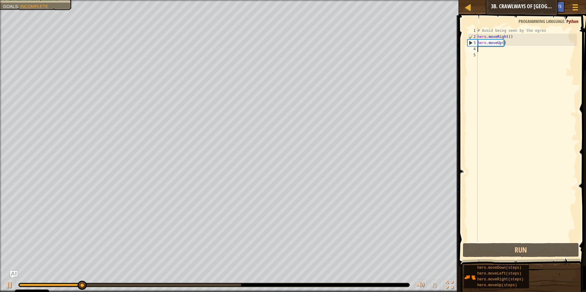
click at [507, 43] on div "# Avoid being seen by the ogres hero . moveRight ( ) hero . moveUp ( )" at bounding box center [526, 141] width 100 height 227
drag, startPoint x: 500, startPoint y: 42, endPoint x: 468, endPoint y: 40, distance: 31.6
click at [468, 40] on div "hero.moveUp() 1 2 3 4 5 # Avoid being seen by the ogres hero . moveRight ( ) he…" at bounding box center [521, 135] width 111 height 214
click at [507, 45] on div "# Avoid being seen by the ogres hero . moveRight ( ) hero . moveUp ( )" at bounding box center [526, 141] width 100 height 227
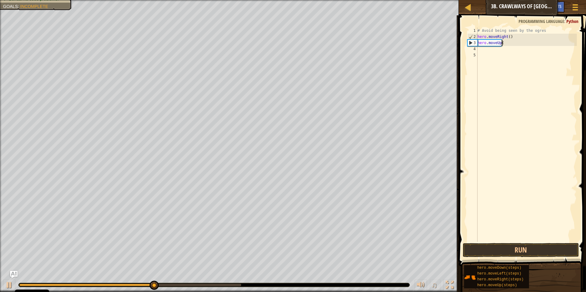
type textarea "h"
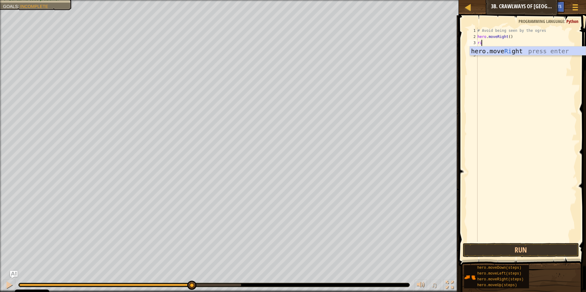
type textarea "rig"
click at [512, 53] on div "hero.move Rig ht press enter" at bounding box center [527, 61] width 116 height 28
click at [529, 242] on span at bounding box center [523, 132] width 132 height 269
click at [523, 248] on button "Run" at bounding box center [520, 250] width 116 height 14
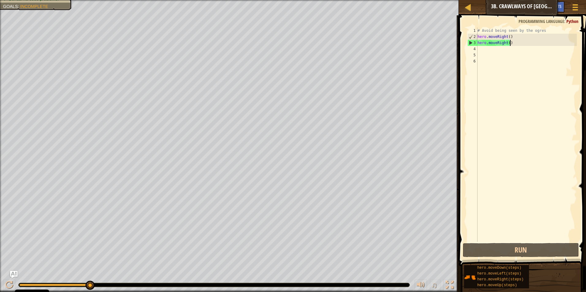
drag, startPoint x: 512, startPoint y: 45, endPoint x: 524, endPoint y: 44, distance: 11.7
click at [524, 44] on div "# Avoid being seen by the ogres hero . moveRight ( ) hero . moveRight ( )" at bounding box center [526, 141] width 100 height 227
type textarea "hero.moveRight()"
click at [535, 251] on button "Run" at bounding box center [520, 250] width 116 height 14
click at [499, 51] on div "# Avoid being seen by the ogres hero . moveRight ( ) hero . moveRight ( )" at bounding box center [526, 141] width 100 height 227
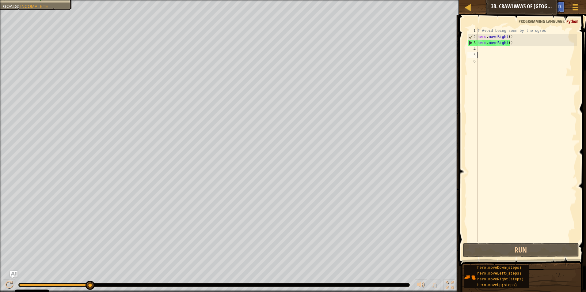
click at [490, 54] on div "# Avoid being seen by the ogres hero . moveRight ( ) hero . moveRight ( )" at bounding box center [526, 141] width 100 height 227
click at [486, 51] on div "# Avoid being seen by the ogres hero . moveRight ( ) hero . moveRight ( )" at bounding box center [526, 141] width 100 height 227
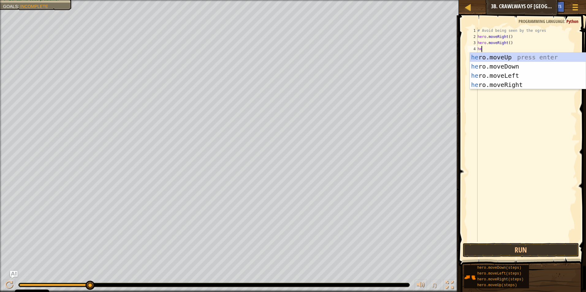
type textarea "h"
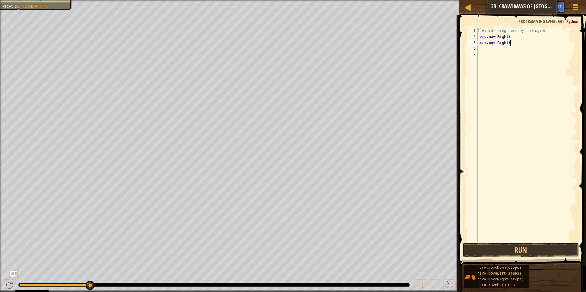
click at [507, 44] on div "# Avoid being seen by the ogres hero . moveRight ( ) hero . moveRight ( )" at bounding box center [526, 141] width 100 height 227
click at [549, 246] on button "Run" at bounding box center [520, 250] width 116 height 14
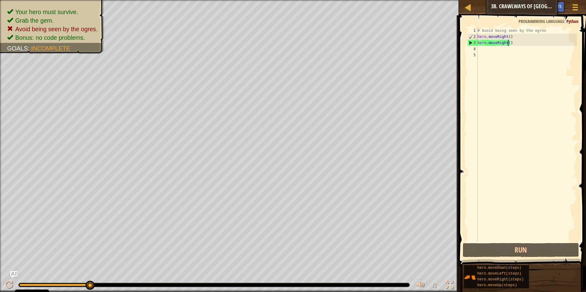
type textarea "hero.moveRight()"
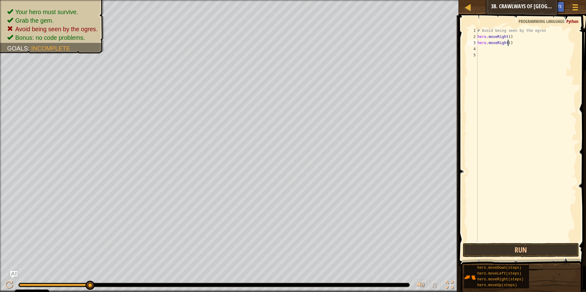
click at [494, 47] on div "# Avoid being seen by the ogres hero . moveRight ( ) hero . moveRight ( )" at bounding box center [526, 141] width 100 height 227
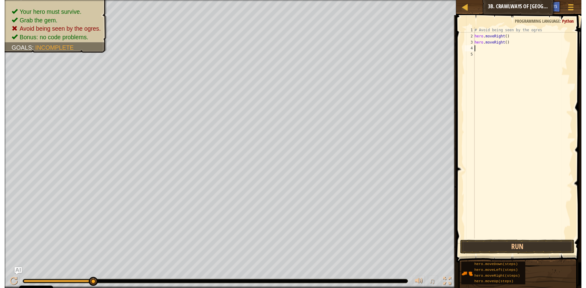
scroll to position [3, 0]
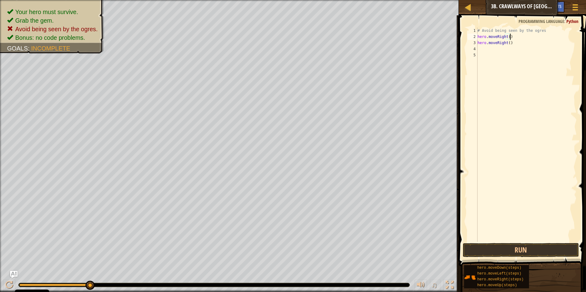
click at [509, 39] on div "# Avoid being seen by the ogres hero . moveRight ( ) hero . moveRight ( )" at bounding box center [526, 141] width 100 height 227
drag, startPoint x: 516, startPoint y: 42, endPoint x: 480, endPoint y: 44, distance: 35.6
click at [480, 44] on div "# Avoid being seen by the ogres hero . moveRight ( ) hero . moveRight ( )" at bounding box center [526, 141] width 100 height 227
type textarea "h"
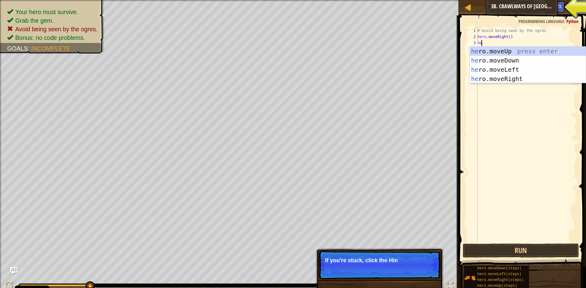
type textarea "her"
click at [512, 67] on div "her o.moveUp press enter her o.moveDown press enter her o.moveLeft press enter …" at bounding box center [527, 74] width 116 height 55
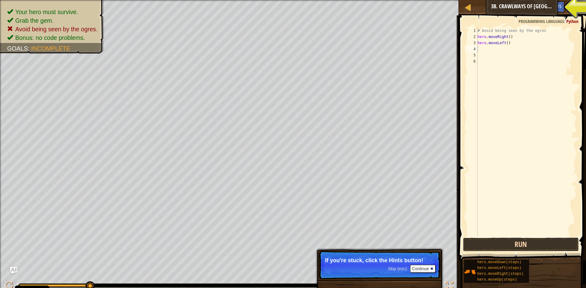
click at [533, 245] on button "Run" at bounding box center [520, 244] width 116 height 14
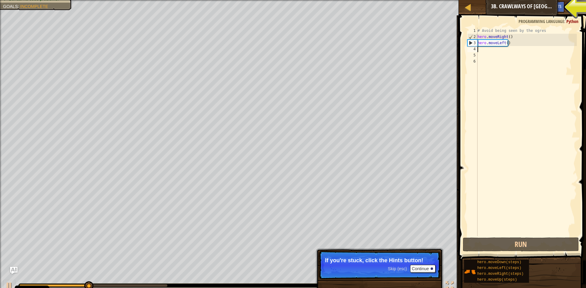
click at [510, 51] on div "# Avoid being seen by the ogres hero . moveRight ( ) hero . moveLeft ( )" at bounding box center [526, 138] width 100 height 220
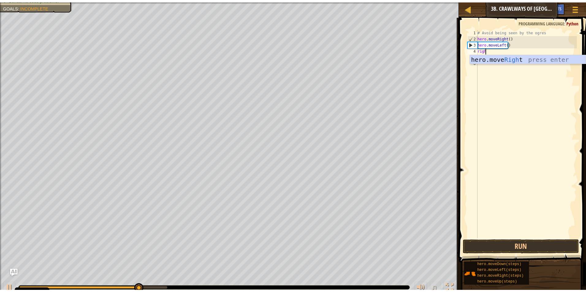
scroll to position [3, 0]
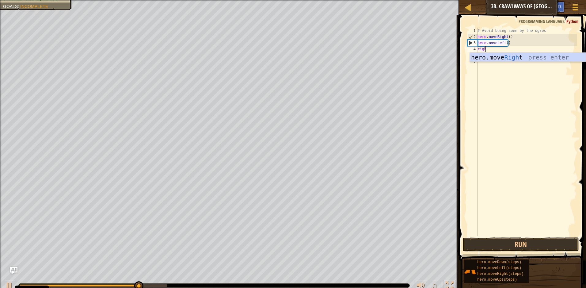
type textarea "right"
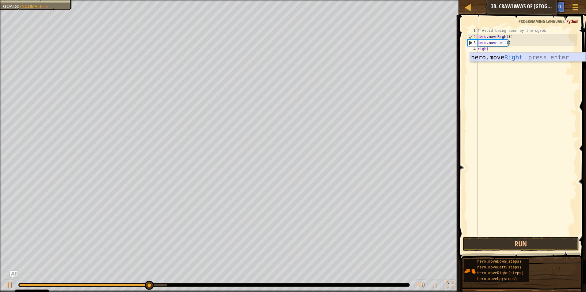
click at [491, 55] on div "hero.move Right press enter" at bounding box center [527, 67] width 116 height 28
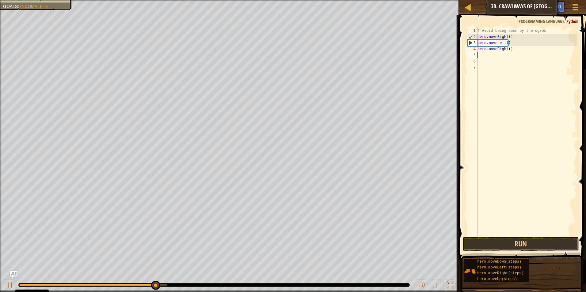
scroll to position [3, 0]
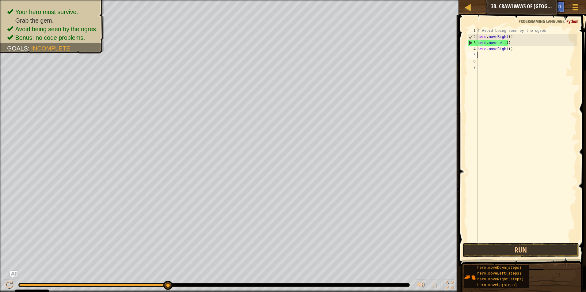
click at [507, 48] on div "# Avoid being seen by the ogres hero . moveRight ( ) hero . moveLeft ( ) hero .…" at bounding box center [526, 141] width 100 height 227
type textarea "hero.moveRight(2)"
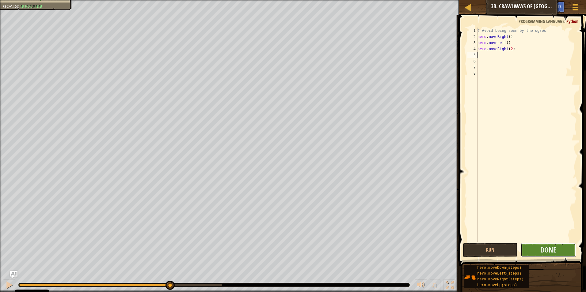
click at [522, 245] on button "Done" at bounding box center [547, 250] width 55 height 14
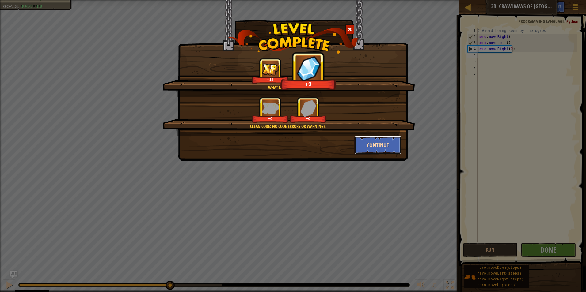
click at [373, 145] on button "Continue" at bounding box center [377, 145] width 47 height 18
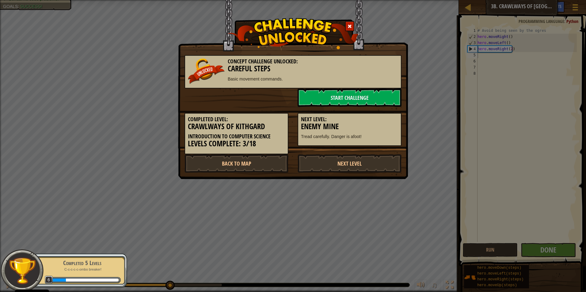
click at [348, 25] on span at bounding box center [349, 26] width 4 height 4
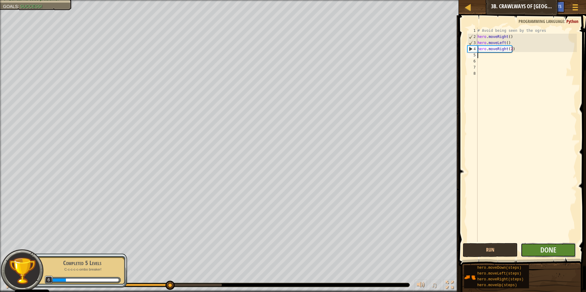
click at [536, 249] on button "Done" at bounding box center [547, 250] width 55 height 14
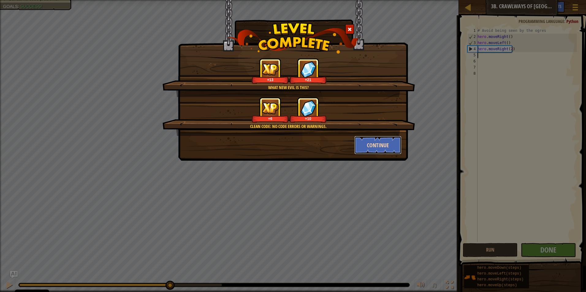
click at [374, 145] on button "Continue" at bounding box center [377, 145] width 47 height 18
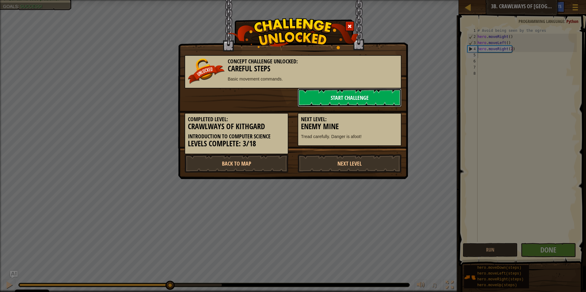
click at [368, 100] on link "Start Challenge" at bounding box center [349, 98] width 104 height 18
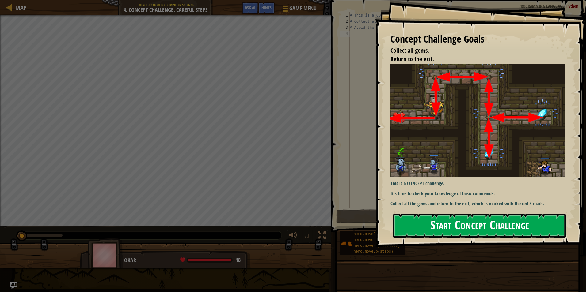
click at [450, 222] on button "Start Concept Challenge" at bounding box center [479, 226] width 172 height 24
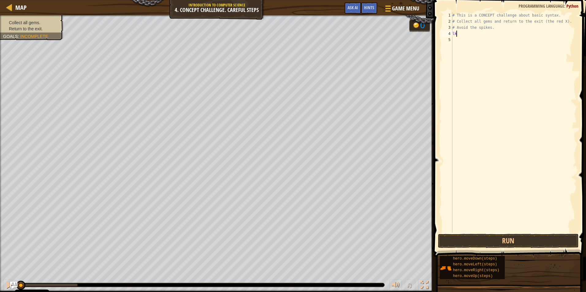
scroll to position [3, 0]
type textarea "left"
click at [469, 42] on div "hero.move Left press enter" at bounding box center [509, 51] width 116 height 28
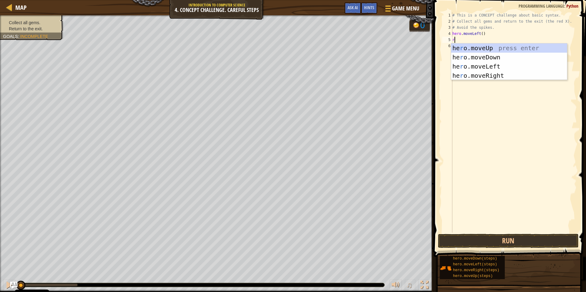
type textarea "ri"
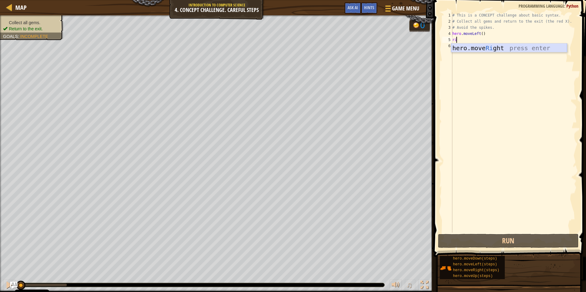
click at [491, 44] on div "hero.move Ri ght press enter" at bounding box center [509, 57] width 116 height 28
